Goal: Information Seeking & Learning: Learn about a topic

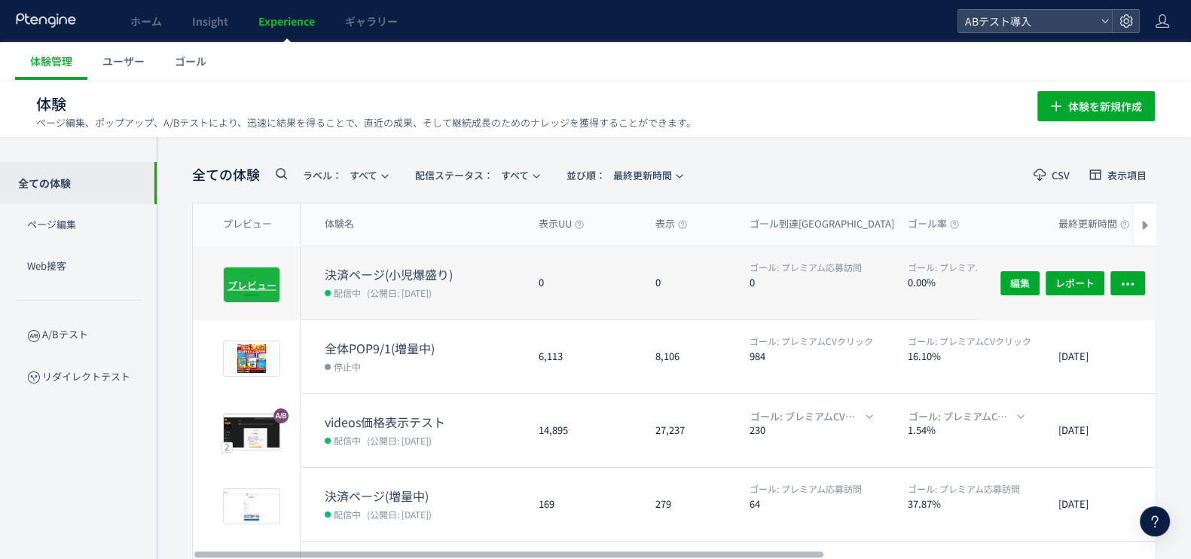
click at [251, 280] on span "プレビュー" at bounding box center [251, 284] width 49 height 14
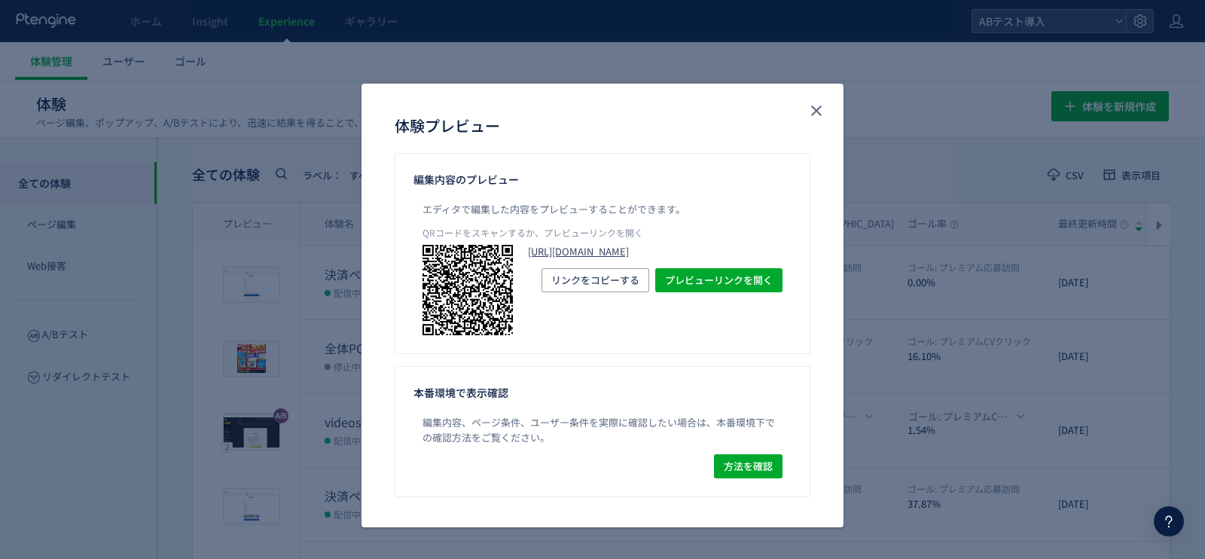
click at [700, 259] on link "https://oned.jp/premium/apply?&utm_campaign=tokutenzoryo&utm_content=12000&utm_…" at bounding box center [655, 252] width 255 height 14
click at [810, 107] on icon "close" at bounding box center [816, 111] width 18 height 18
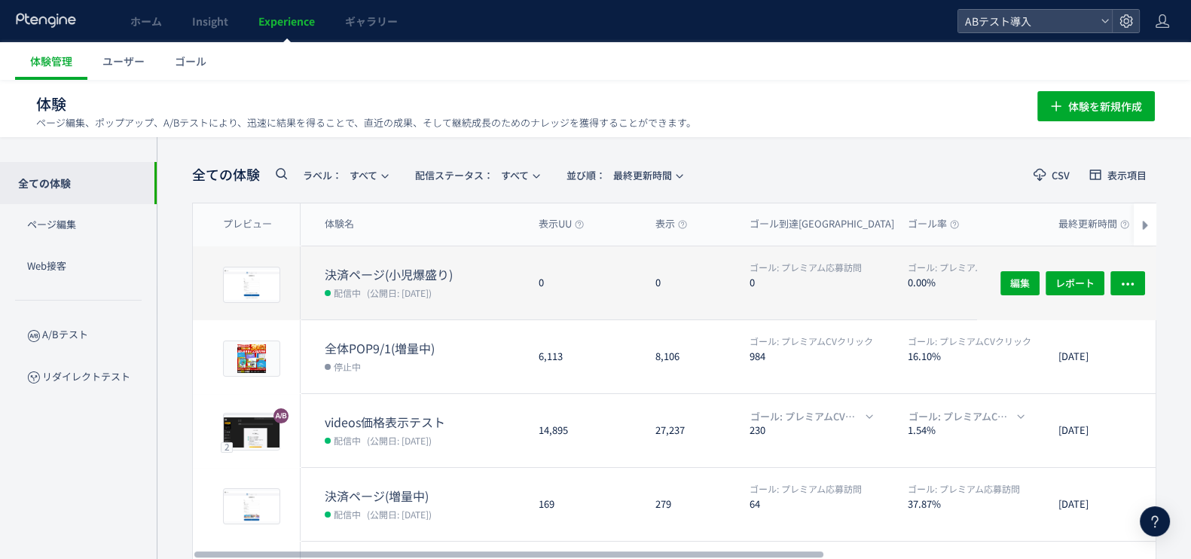
click at [410, 270] on dt "決済ページ(小児爆盛り)" at bounding box center [426, 274] width 202 height 17
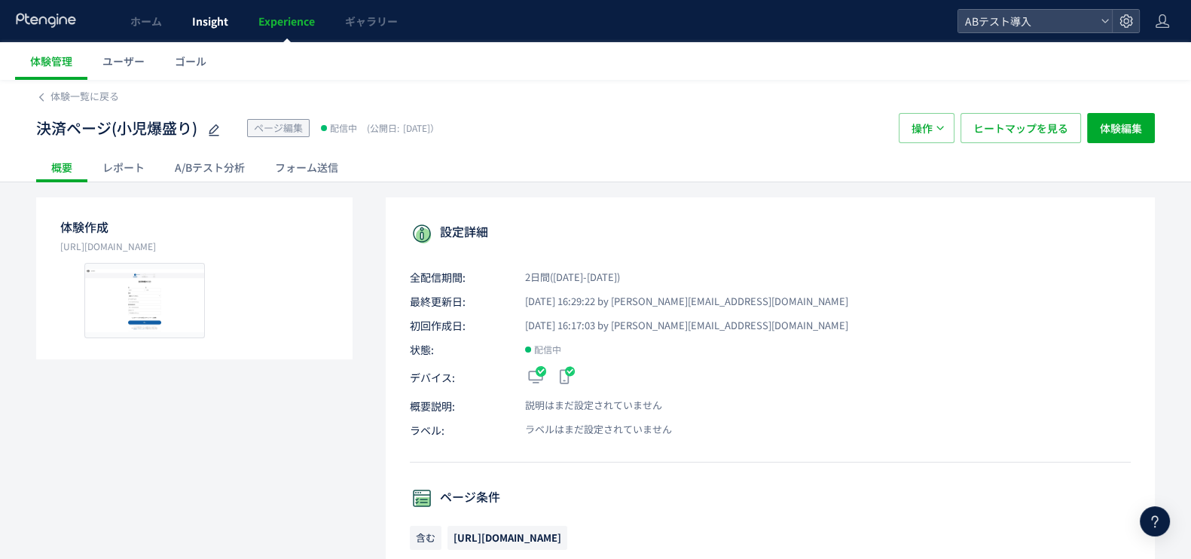
click at [208, 20] on span "Insight" at bounding box center [210, 21] width 36 height 15
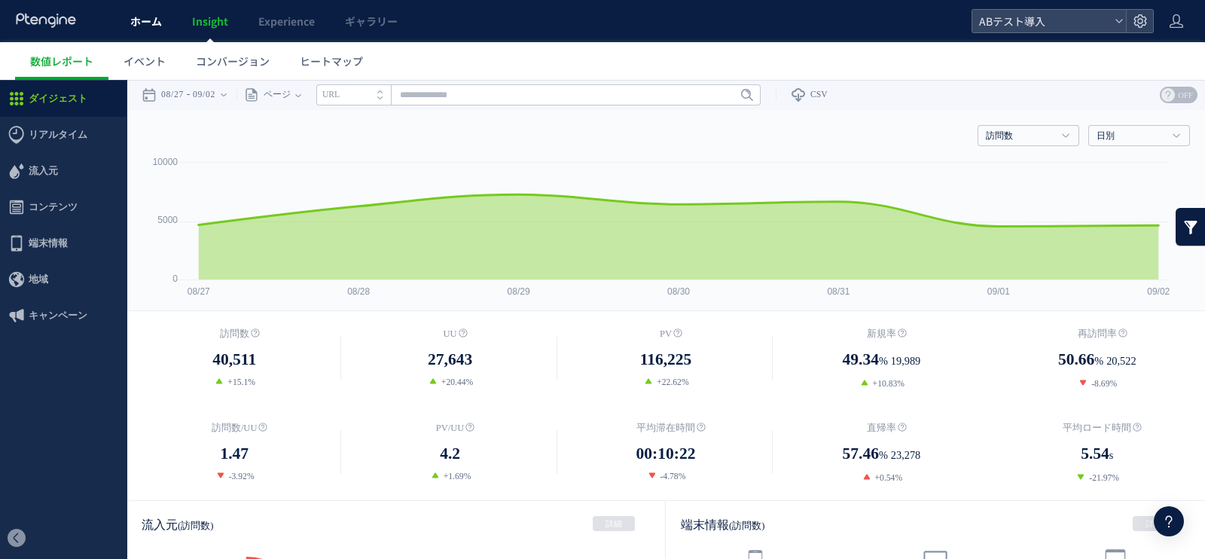
click at [137, 26] on span "ホーム" at bounding box center [146, 21] width 32 height 15
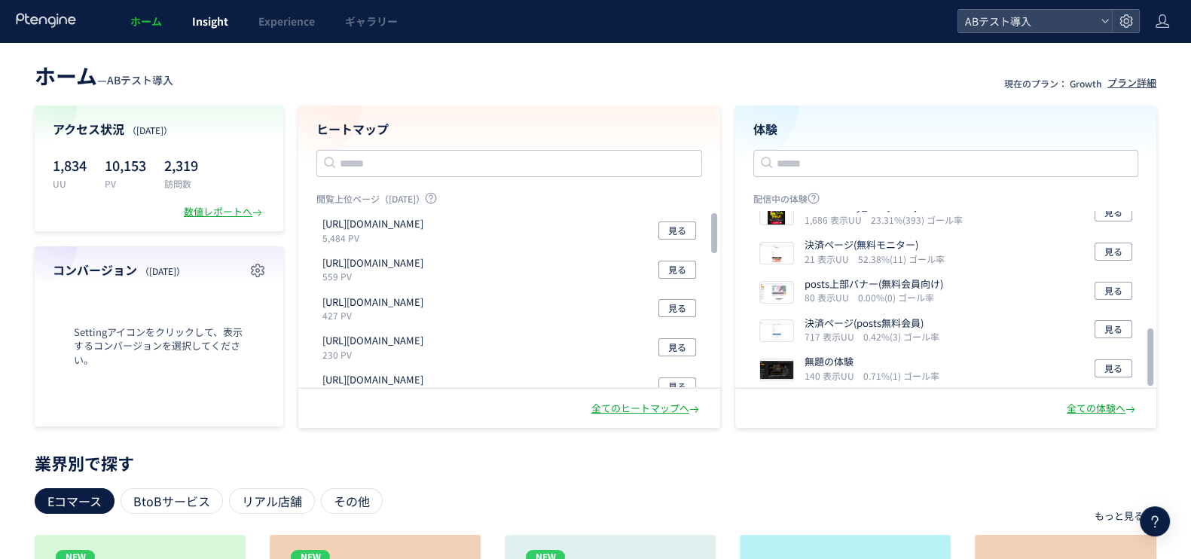
click at [218, 14] on span "Insight" at bounding box center [210, 21] width 36 height 15
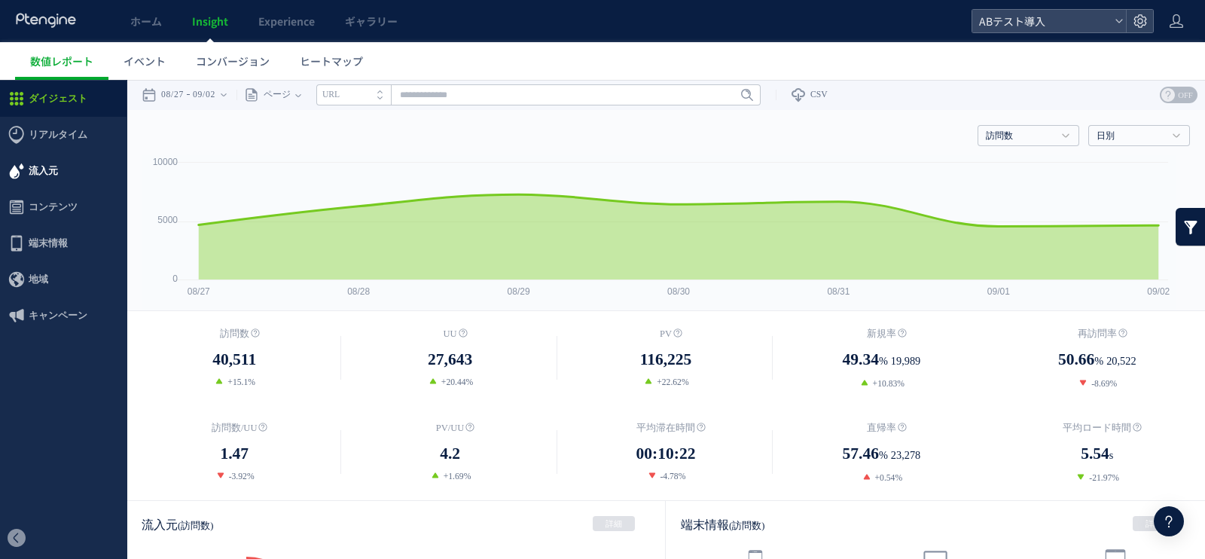
click at [54, 175] on span "流入元" at bounding box center [43, 171] width 29 height 36
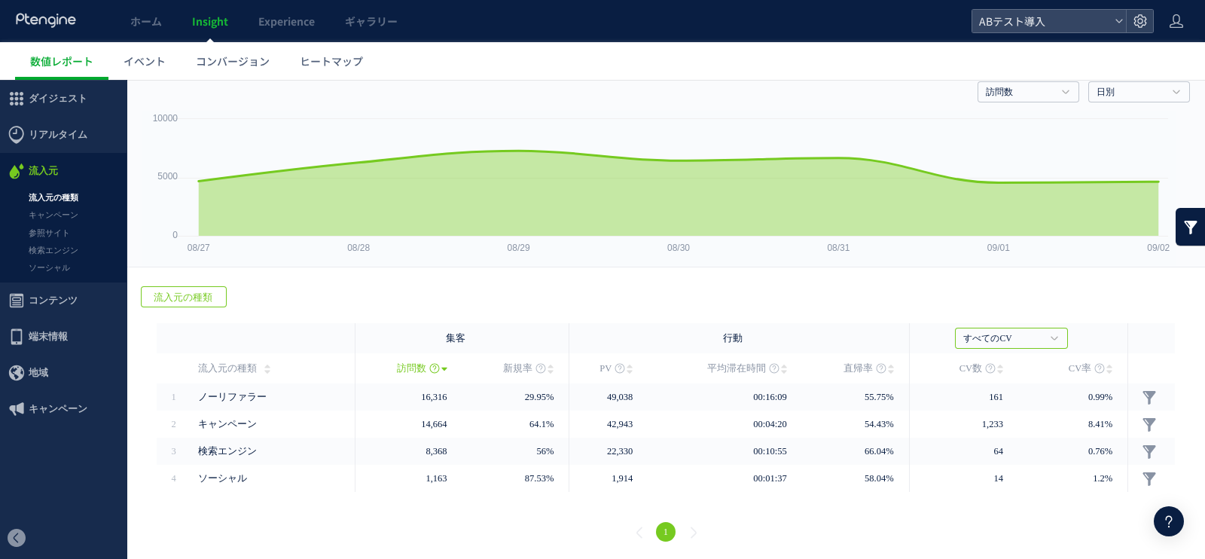
scroll to position [44, 0]
click at [44, 213] on link "キャンペーン" at bounding box center [63, 214] width 127 height 17
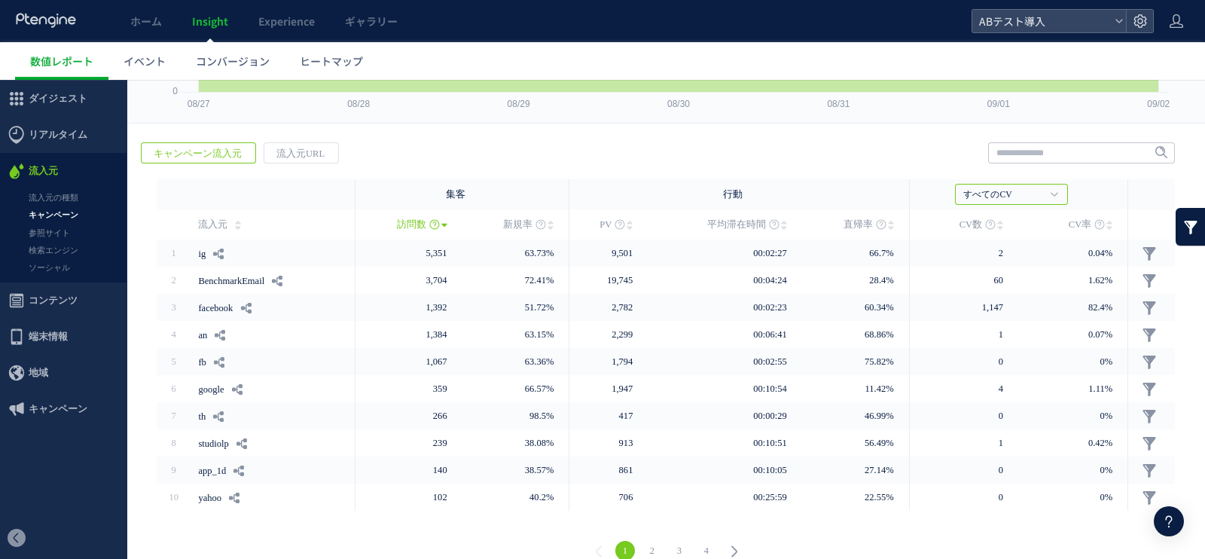
scroll to position [207, 0]
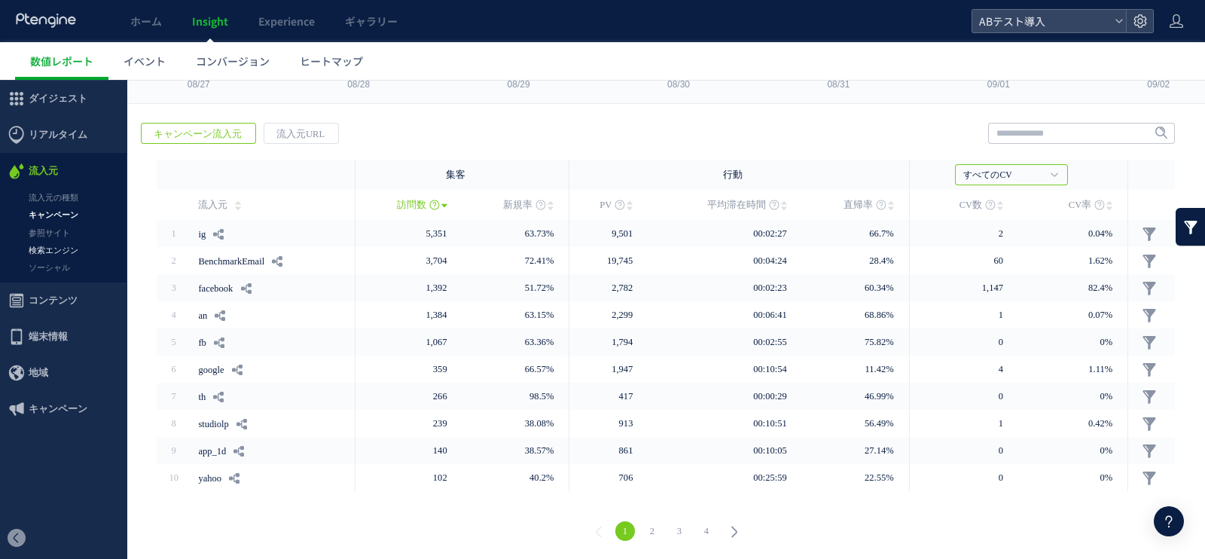
click at [60, 250] on link "検索エンジン" at bounding box center [63, 250] width 127 height 17
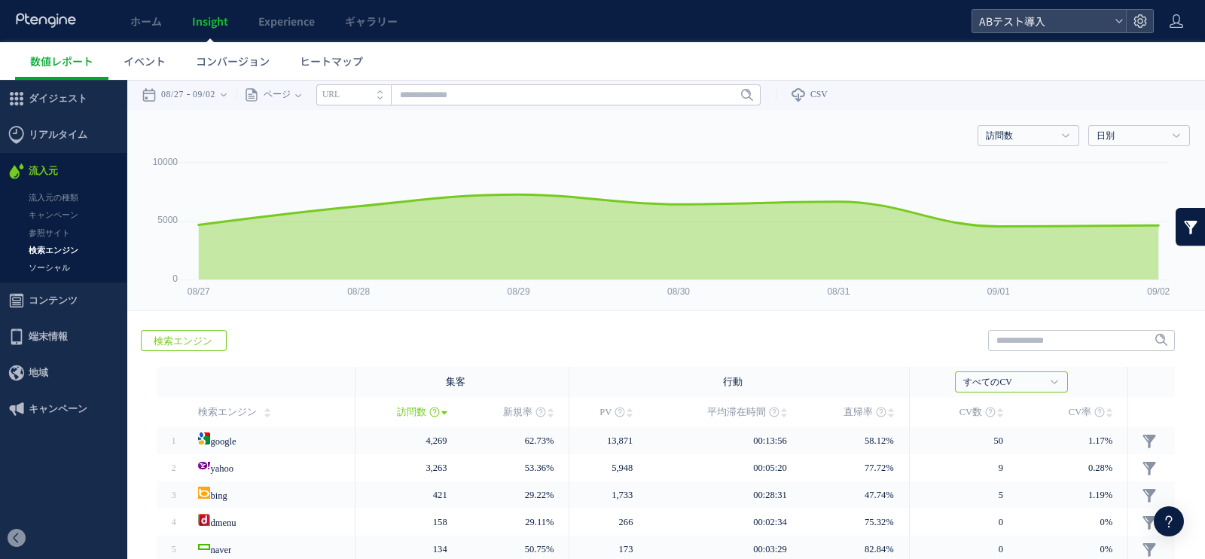
click at [64, 264] on link "ソーシャル" at bounding box center [63, 267] width 127 height 17
click at [37, 335] on span "端末情報" at bounding box center [48, 337] width 39 height 36
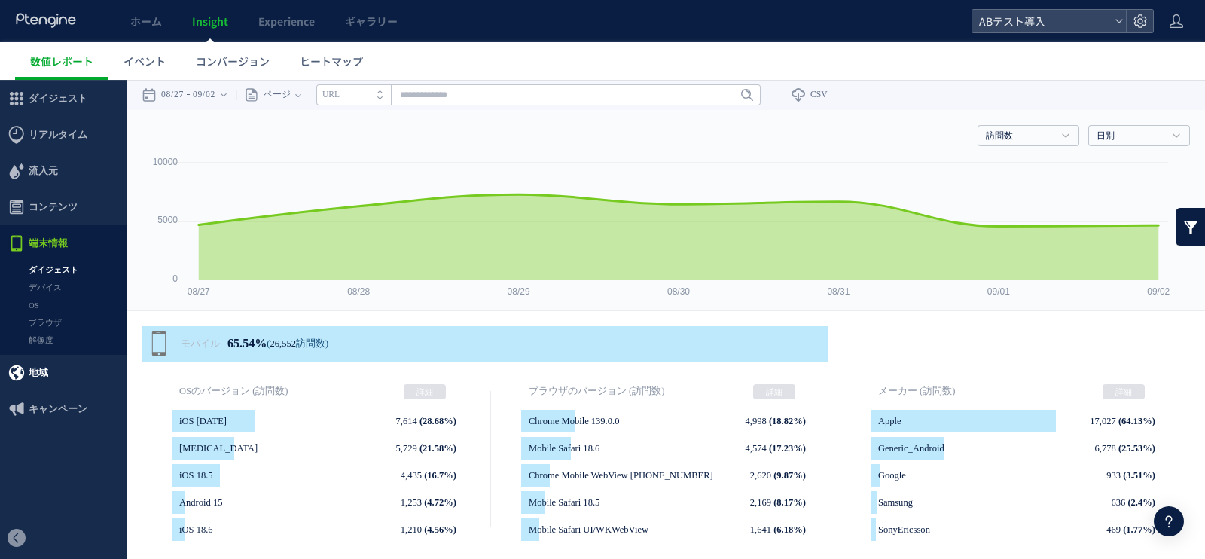
click at [43, 373] on span "地域" at bounding box center [39, 373] width 20 height 36
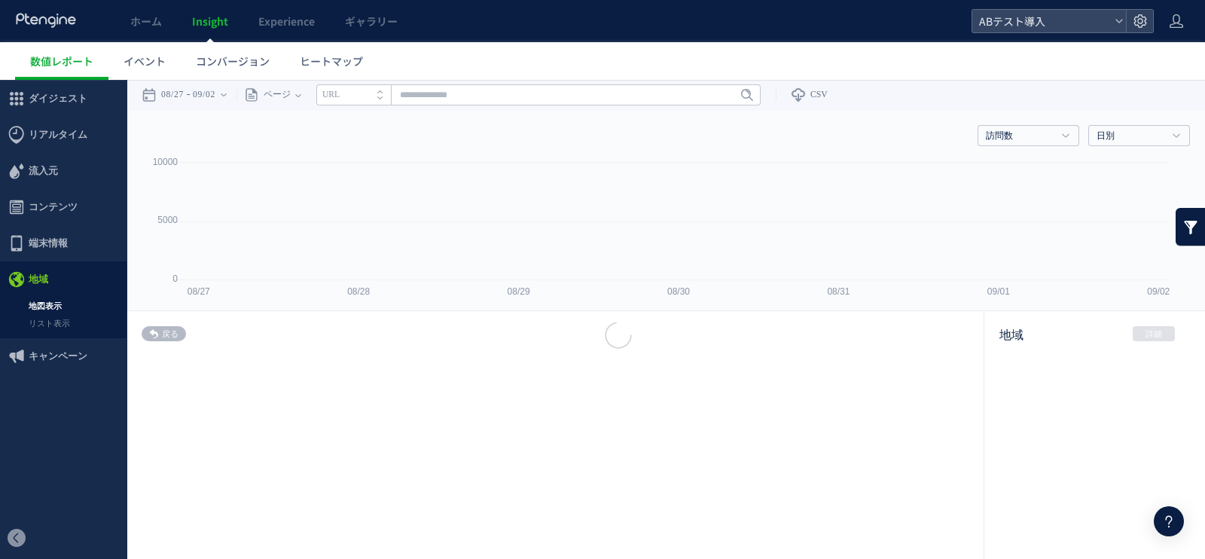
click at [58, 351] on div at bounding box center [602, 279] width 1205 height 559
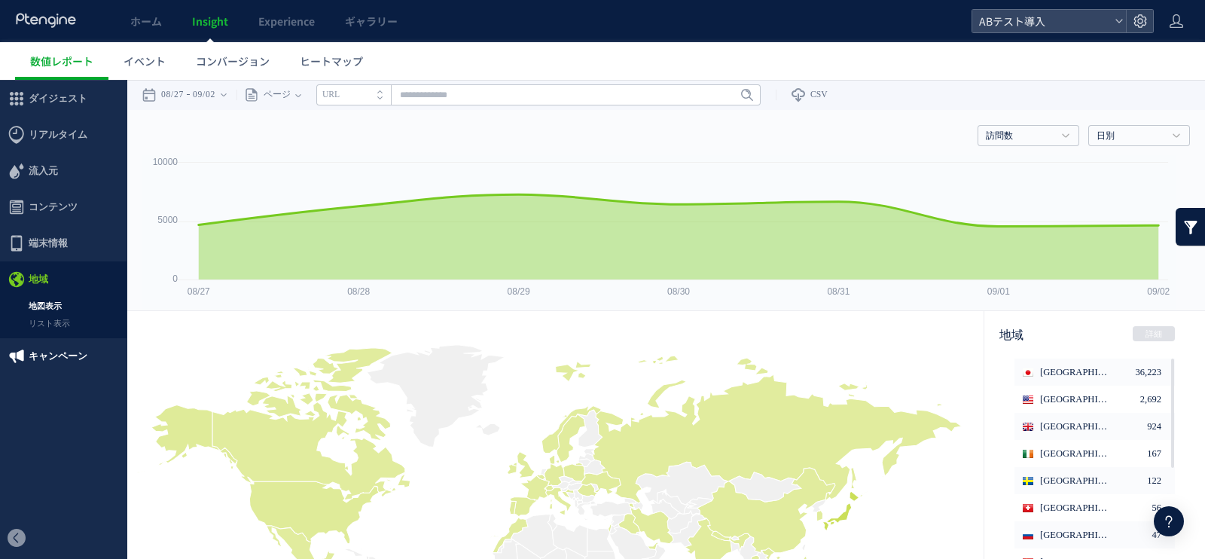
click at [58, 355] on span "キャンペーン" at bounding box center [58, 356] width 59 height 36
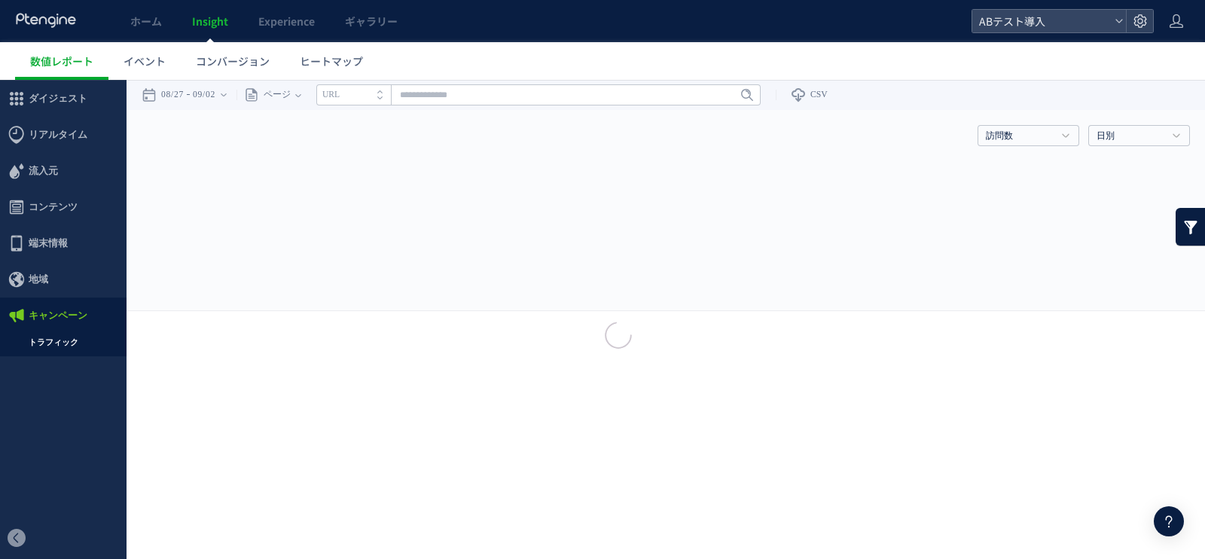
click at [57, 343] on div at bounding box center [602, 279] width 1205 height 559
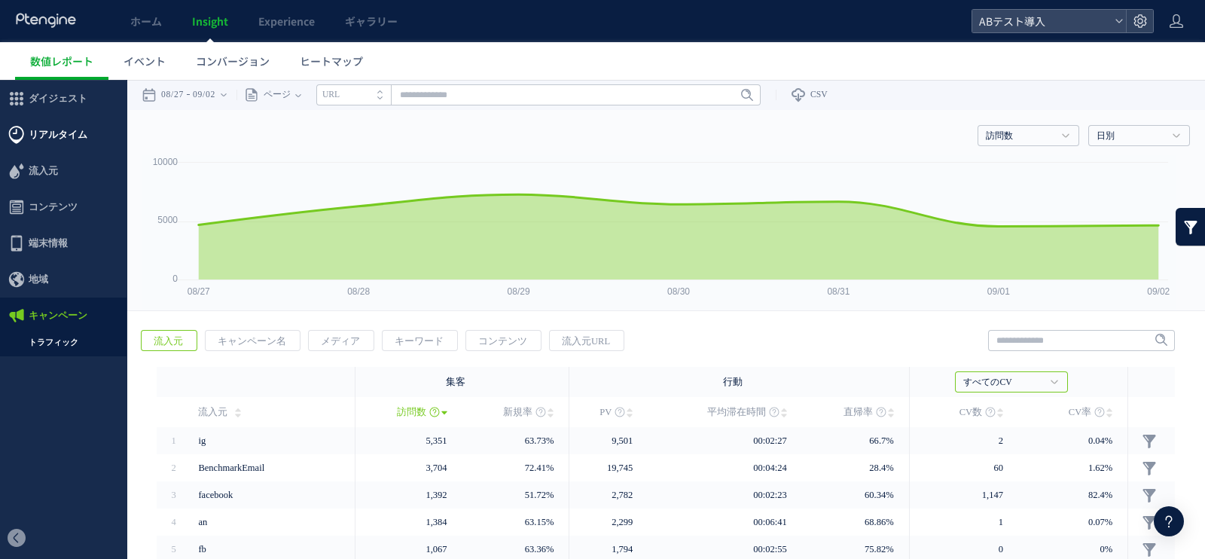
click at [50, 145] on span "リアルタイム" at bounding box center [58, 135] width 59 height 36
